Goal: Information Seeking & Learning: Learn about a topic

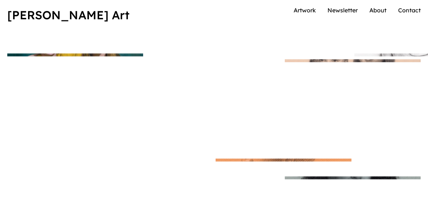
click at [351, 56] on img at bounding box center [422, 55] width 143 height 3
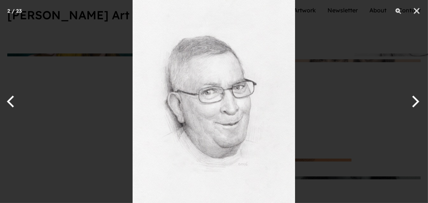
click at [229, 132] on img at bounding box center [214, 101] width 162 height 203
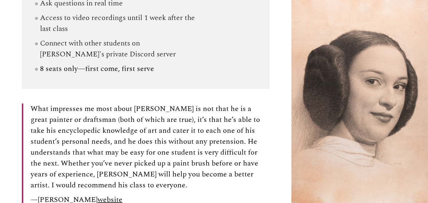
scroll to position [1127, 0]
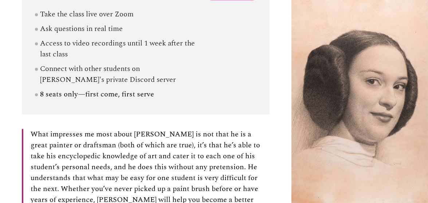
scroll to position [1127, 0]
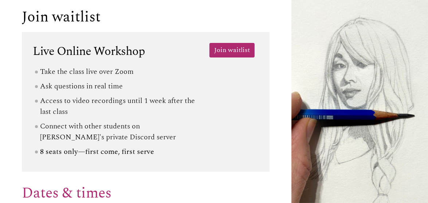
scroll to position [127, 0]
